Goal: Transaction & Acquisition: Purchase product/service

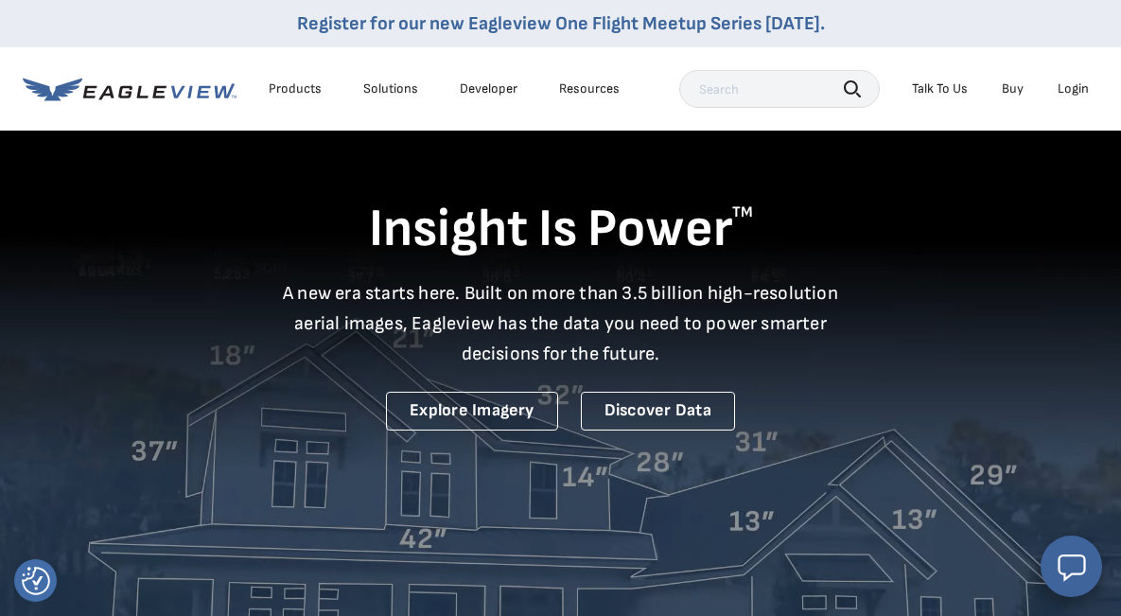
click at [1072, 96] on div "Login" at bounding box center [1073, 88] width 31 height 17
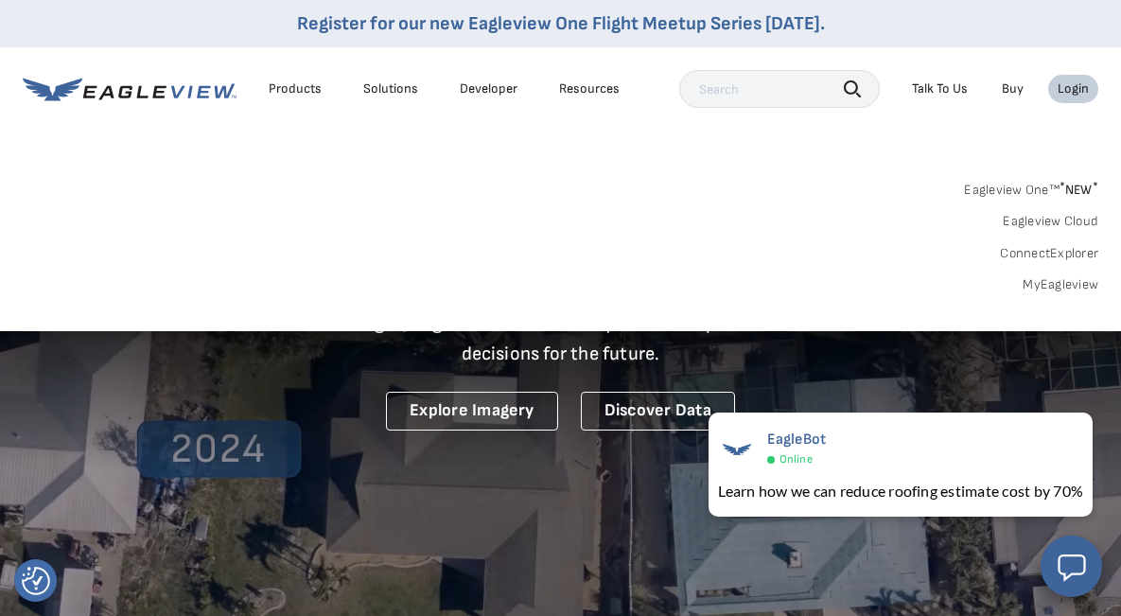
click at [1051, 278] on link "MyEagleview" at bounding box center [1061, 284] width 76 height 17
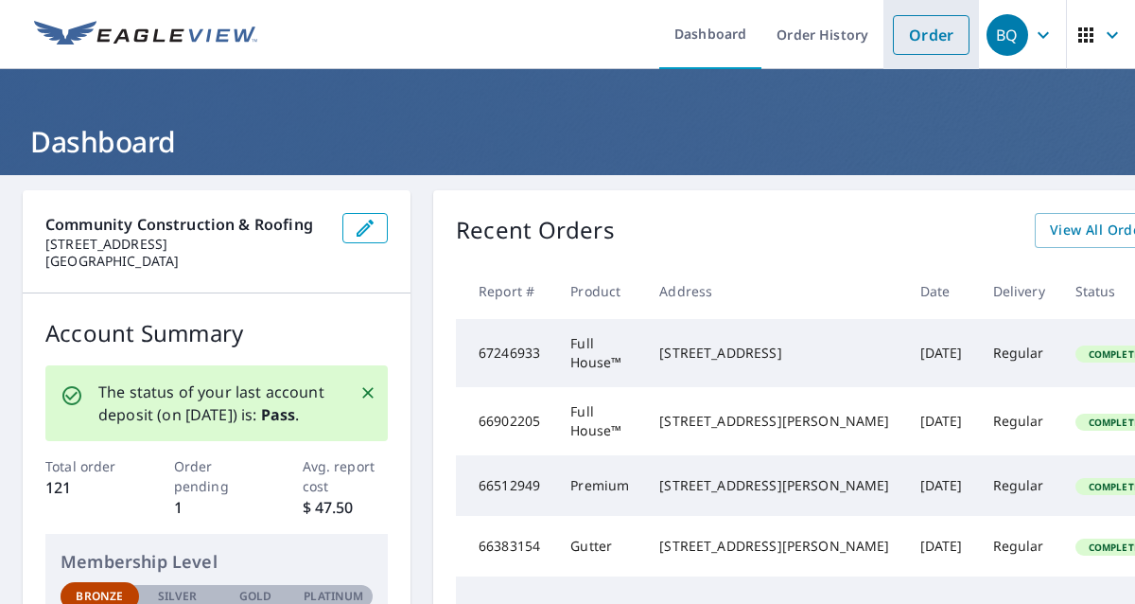
click at [919, 39] on link "Order" at bounding box center [931, 35] width 77 height 40
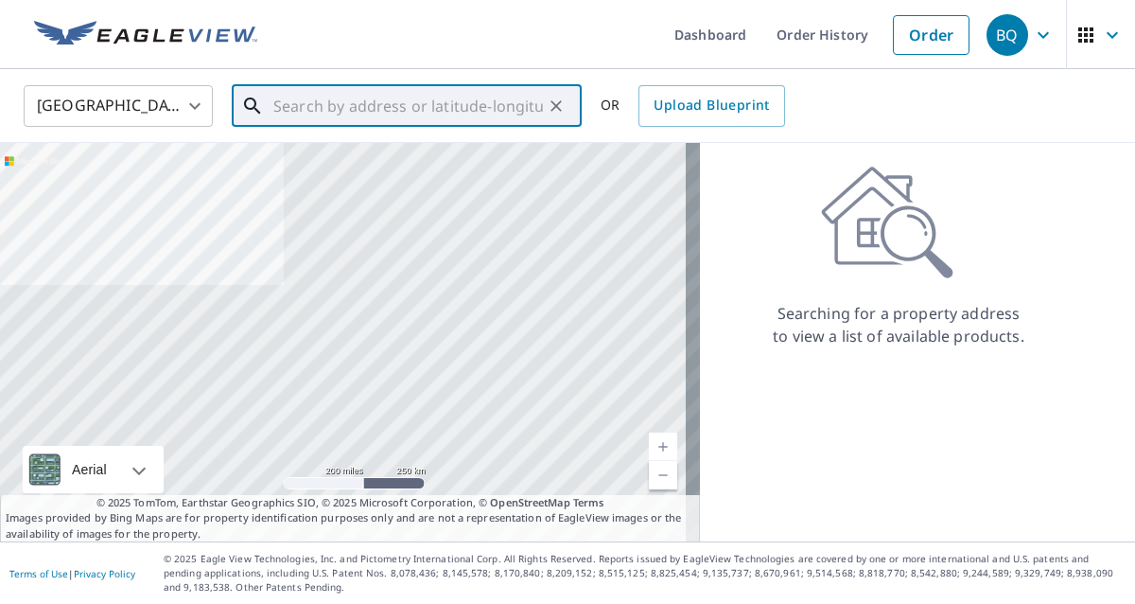
click at [392, 92] on input "text" at bounding box center [408, 105] width 270 height 53
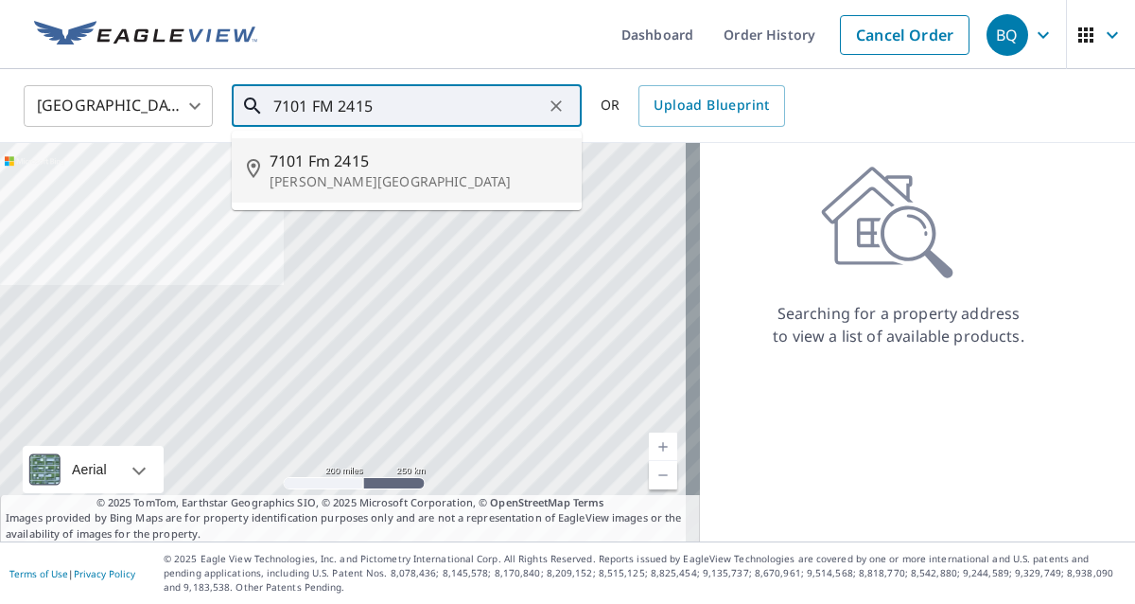
click at [356, 172] on p "Alvarado, TX 76009" at bounding box center [418, 181] width 297 height 19
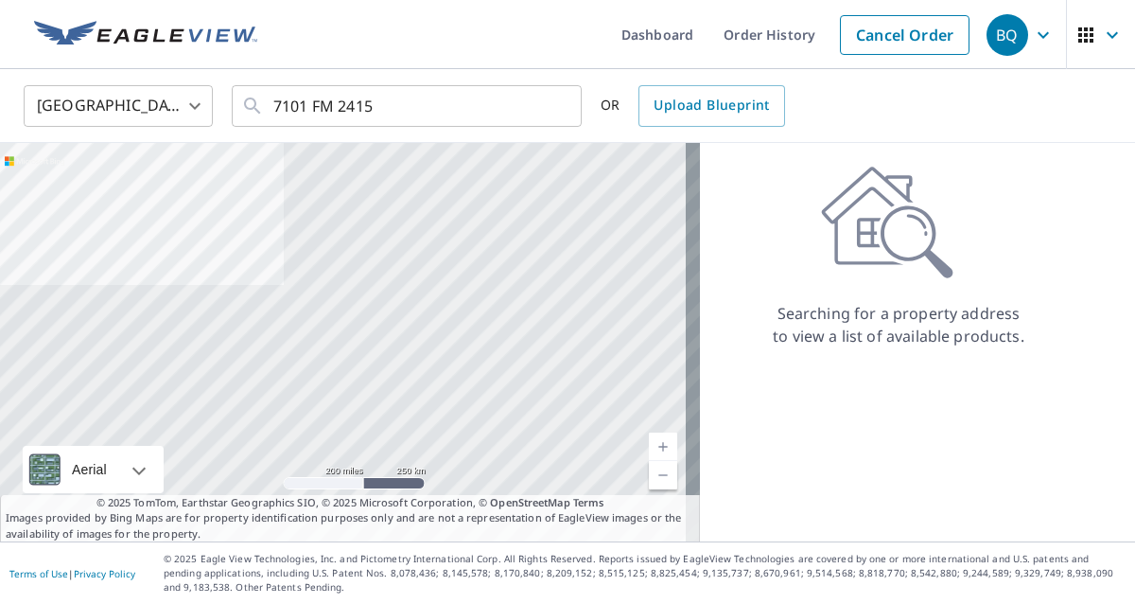
type input "7101 Fm 2415 Alvarado, TX 76009"
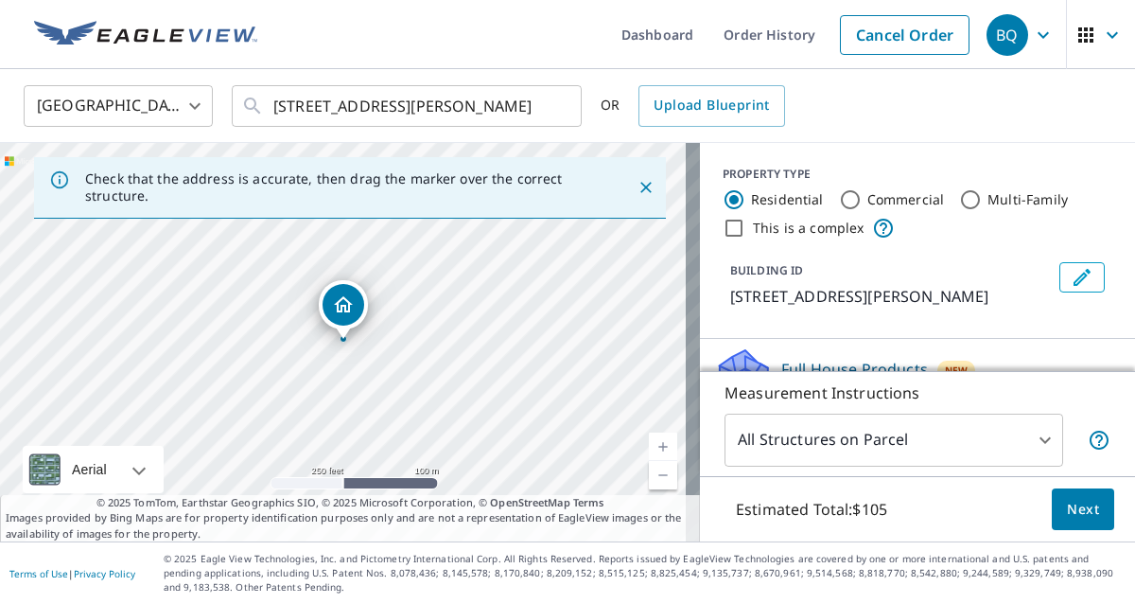
click at [637, 182] on icon "Close" at bounding box center [646, 187] width 19 height 19
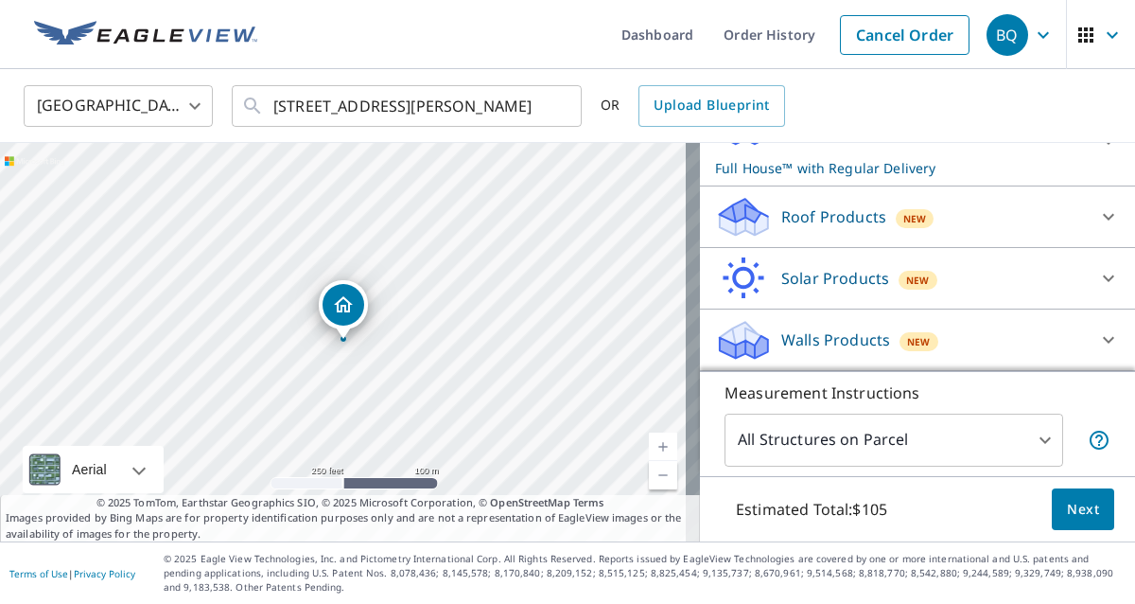
scroll to position [242, 0]
click at [1023, 435] on body "BQ BQ Dashboard Order History Cancel Order BQ United States US ​ 7101 Fm 2415 A…" at bounding box center [567, 302] width 1135 height 604
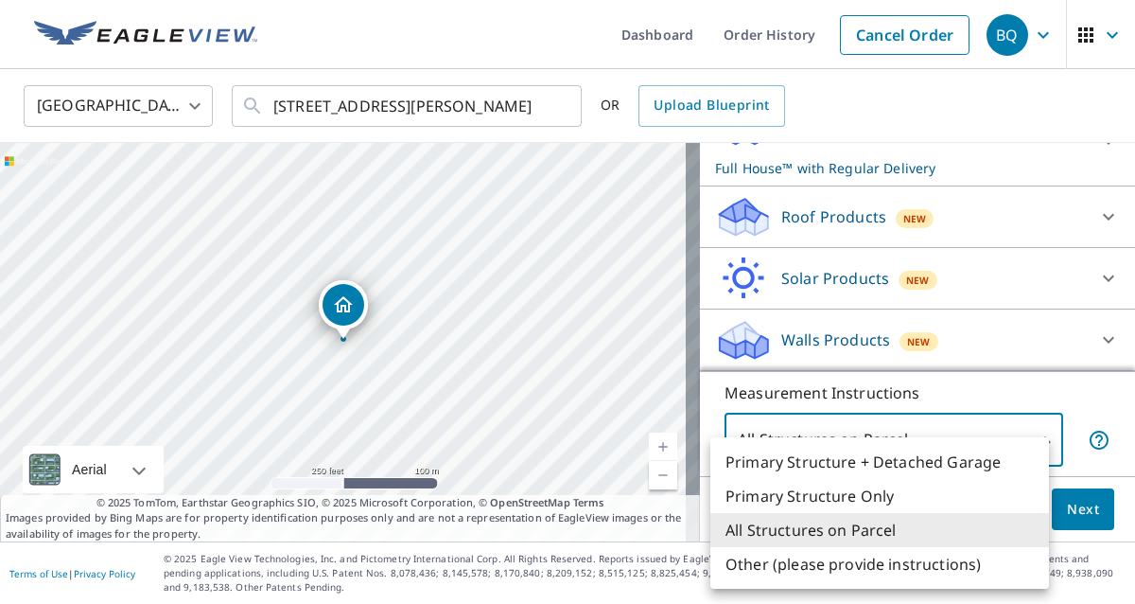
click at [898, 492] on li "Primary Structure Only" at bounding box center [879, 496] width 339 height 34
type input "2"
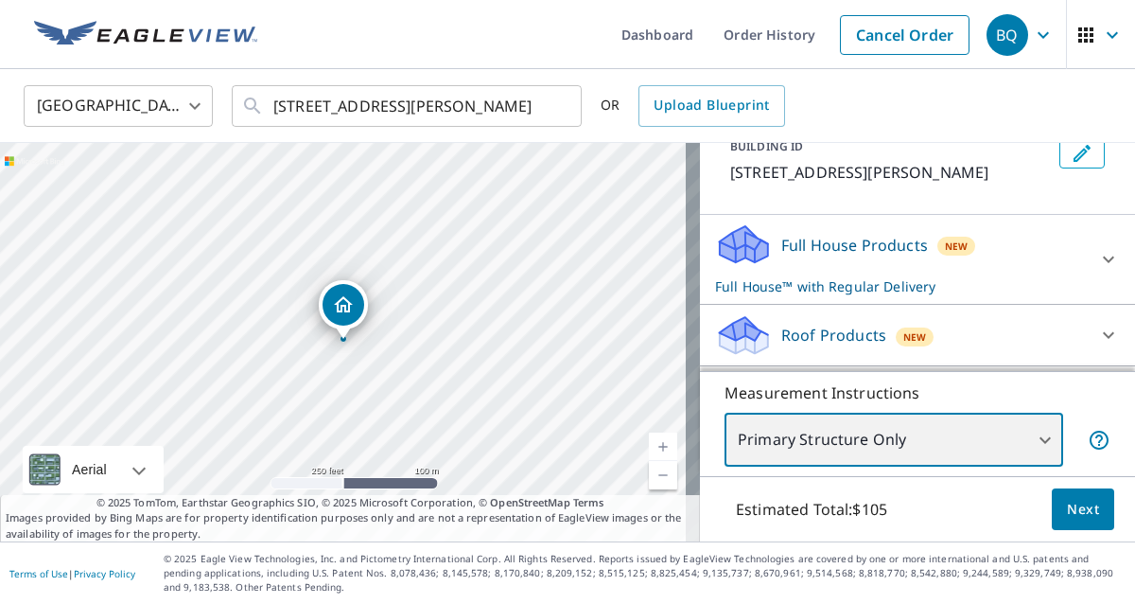
scroll to position [114, 0]
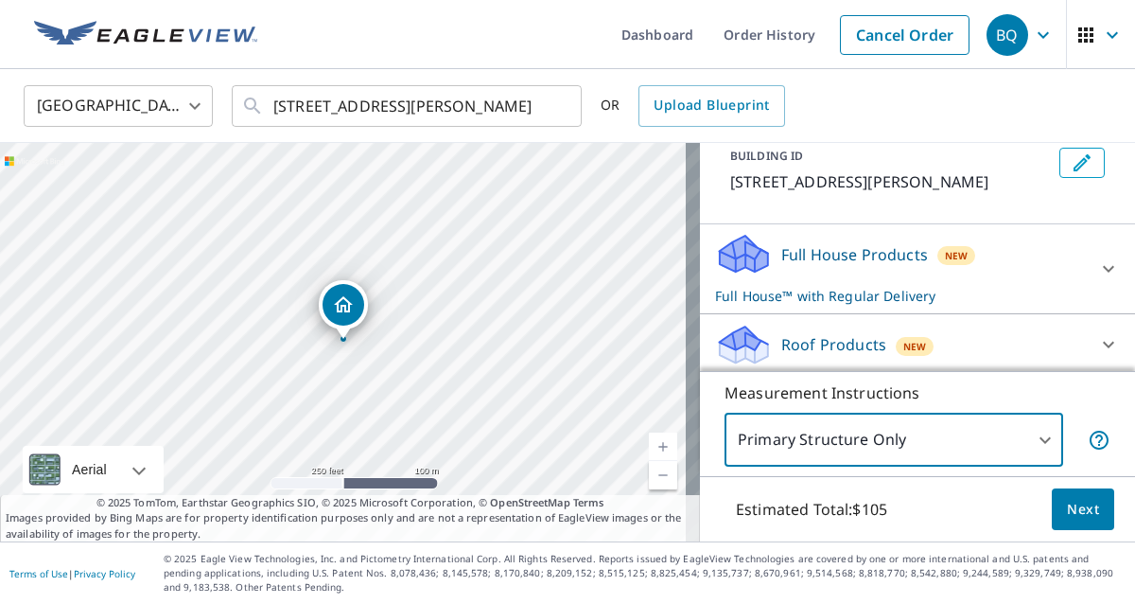
click at [1097, 274] on icon at bounding box center [1108, 268] width 23 height 23
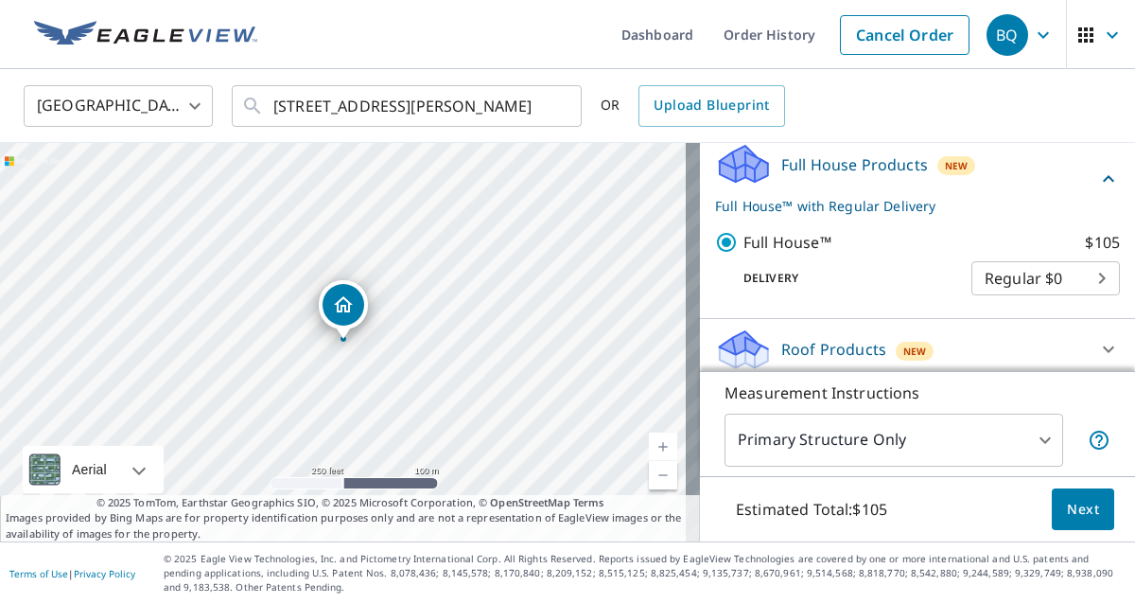
scroll to position [205, 0]
click at [1077, 277] on body "BQ BQ Dashboard Order History Cancel Order BQ United States US ​ 7101 Fm 2415 A…" at bounding box center [567, 302] width 1135 height 604
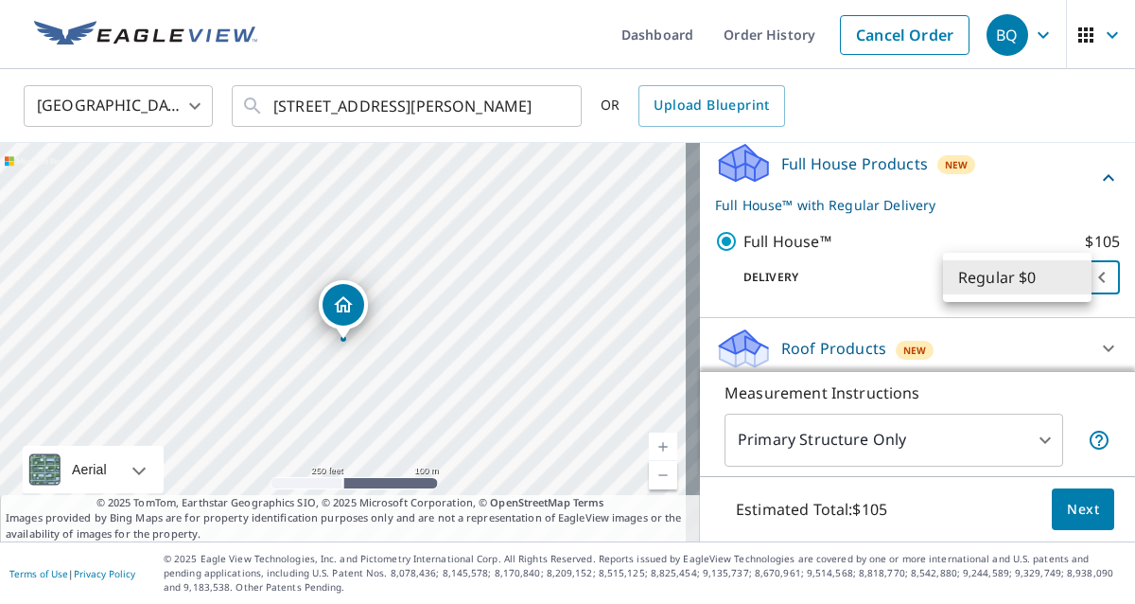
click at [980, 221] on div at bounding box center [567, 302] width 1135 height 604
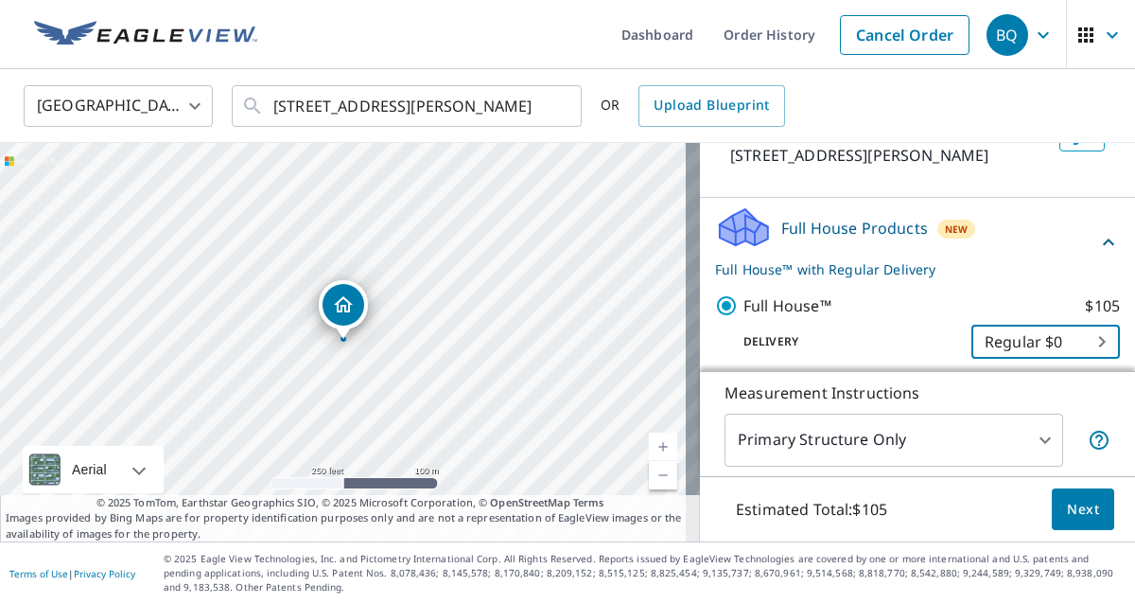
scroll to position [144, 0]
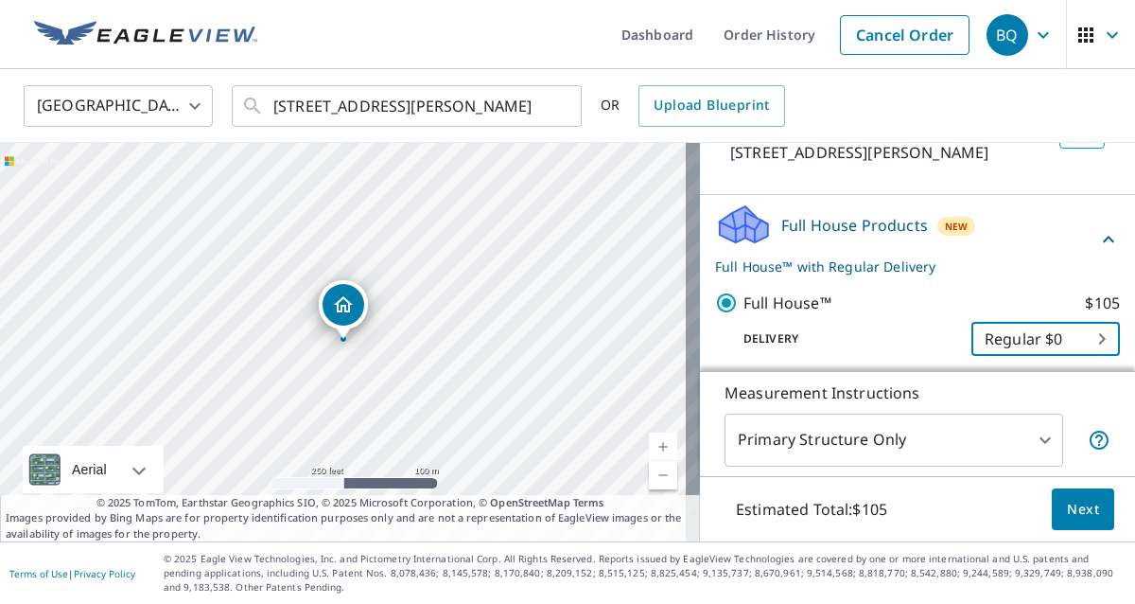
click at [1016, 434] on body "BQ BQ Dashboard Order History Cancel Order BQ United States US ​ 7101 Fm 2415 A…" at bounding box center [567, 302] width 1135 height 604
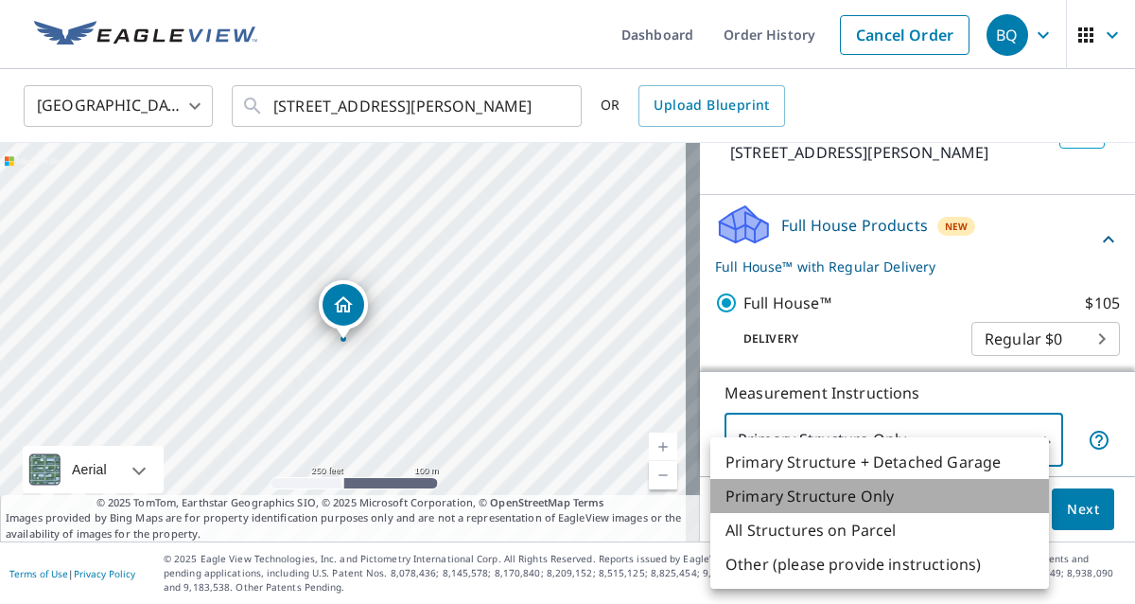
click at [841, 494] on li "Primary Structure Only" at bounding box center [879, 496] width 339 height 34
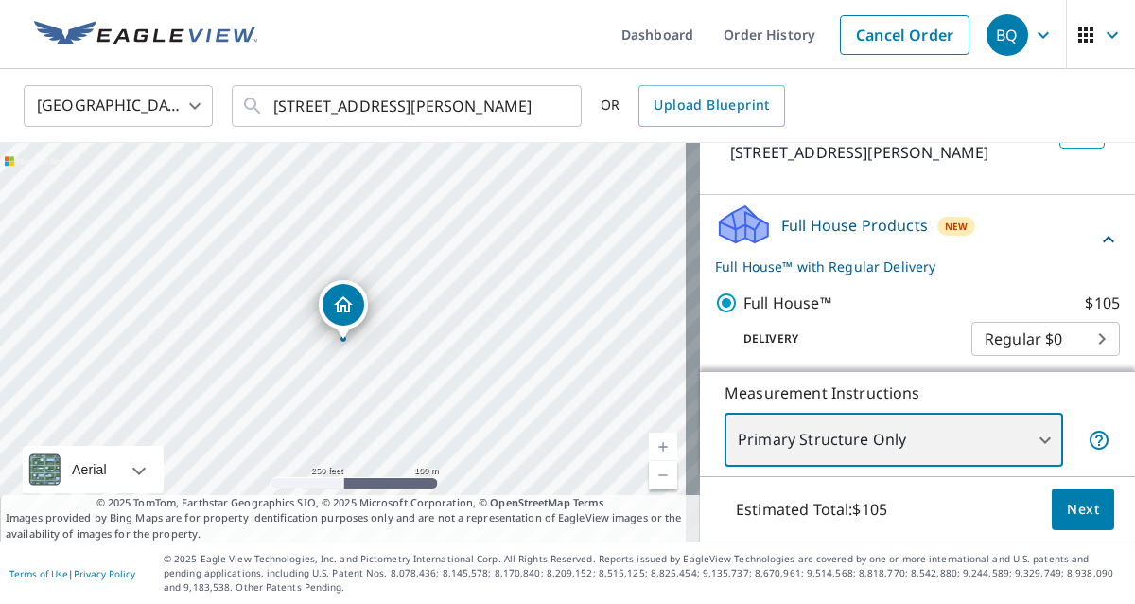
scroll to position [0, 0]
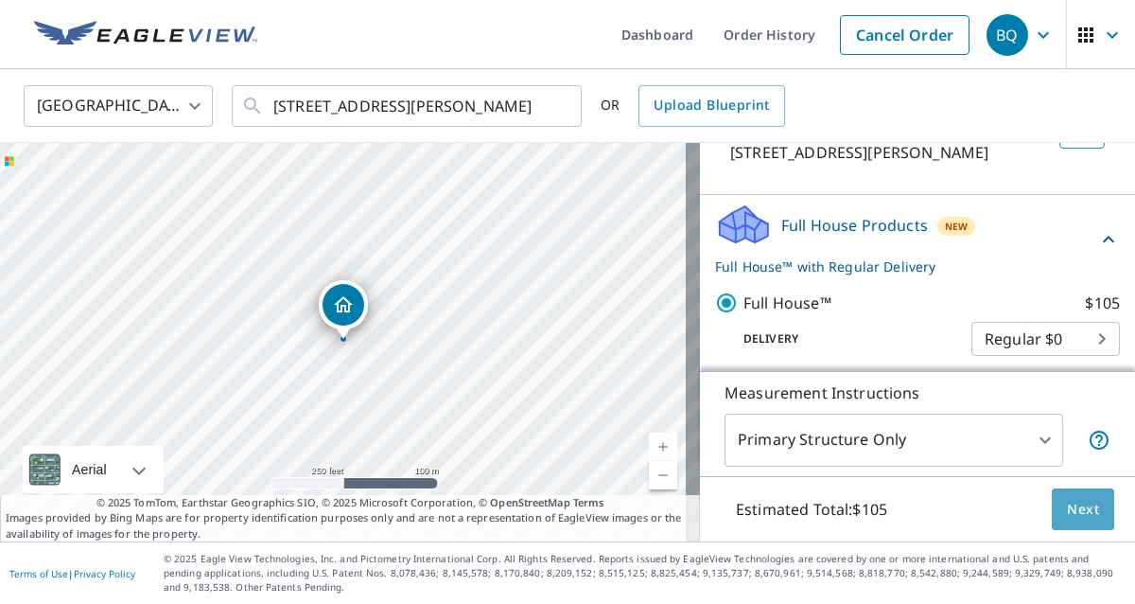
click at [1067, 499] on span "Next" at bounding box center [1083, 510] width 32 height 24
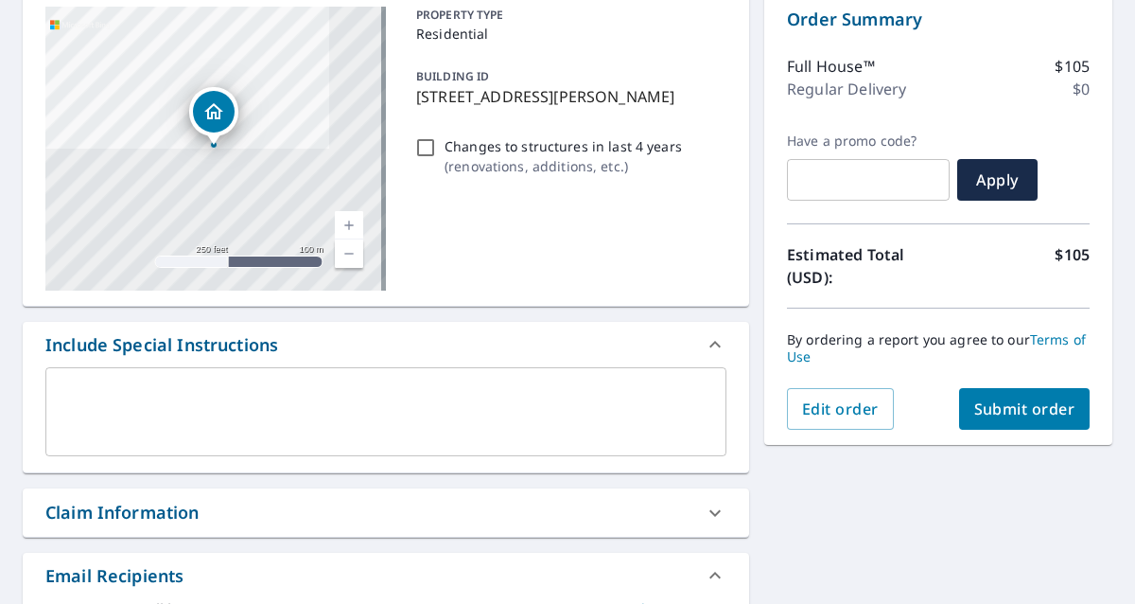
scroll to position [202, 0]
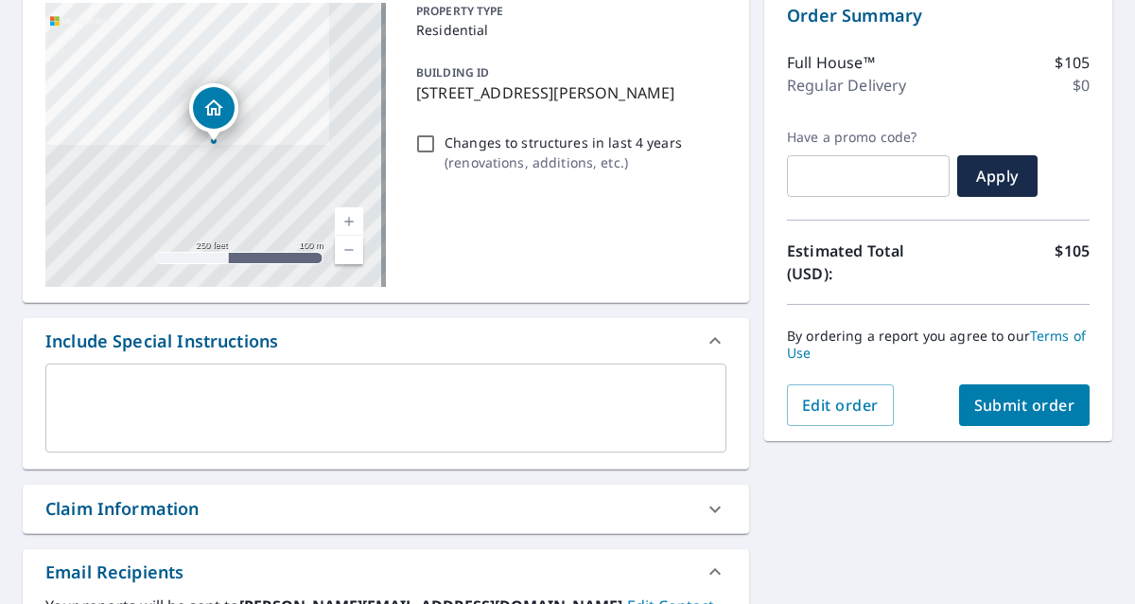
click at [984, 406] on span "Submit order" at bounding box center [1024, 404] width 101 height 21
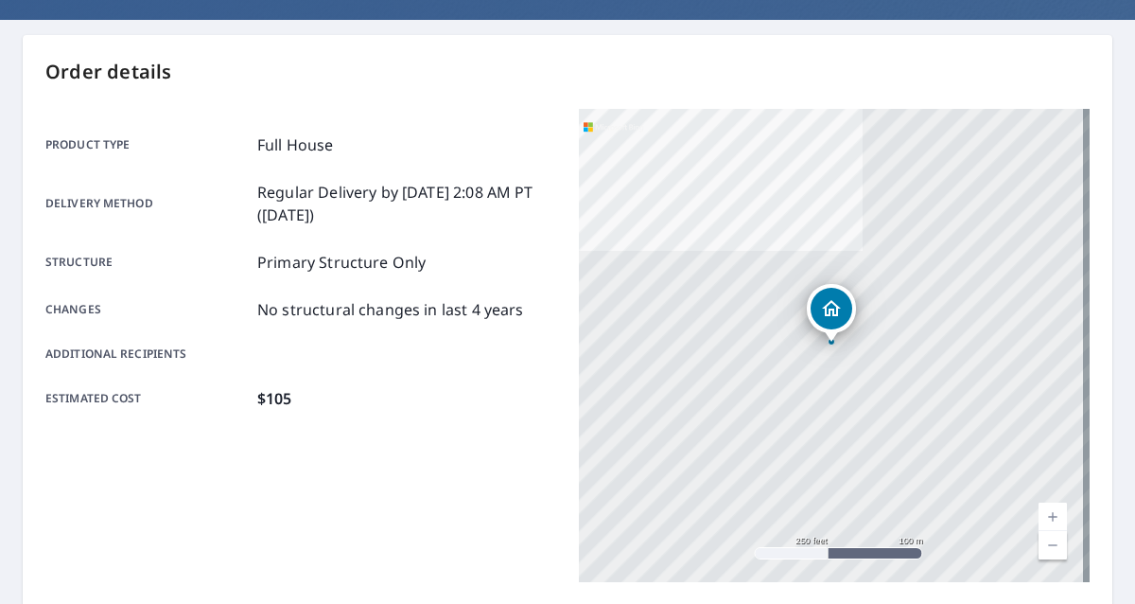
scroll to position [153, 0]
